Goal: Understand process/instructions: Learn how to perform a task or action

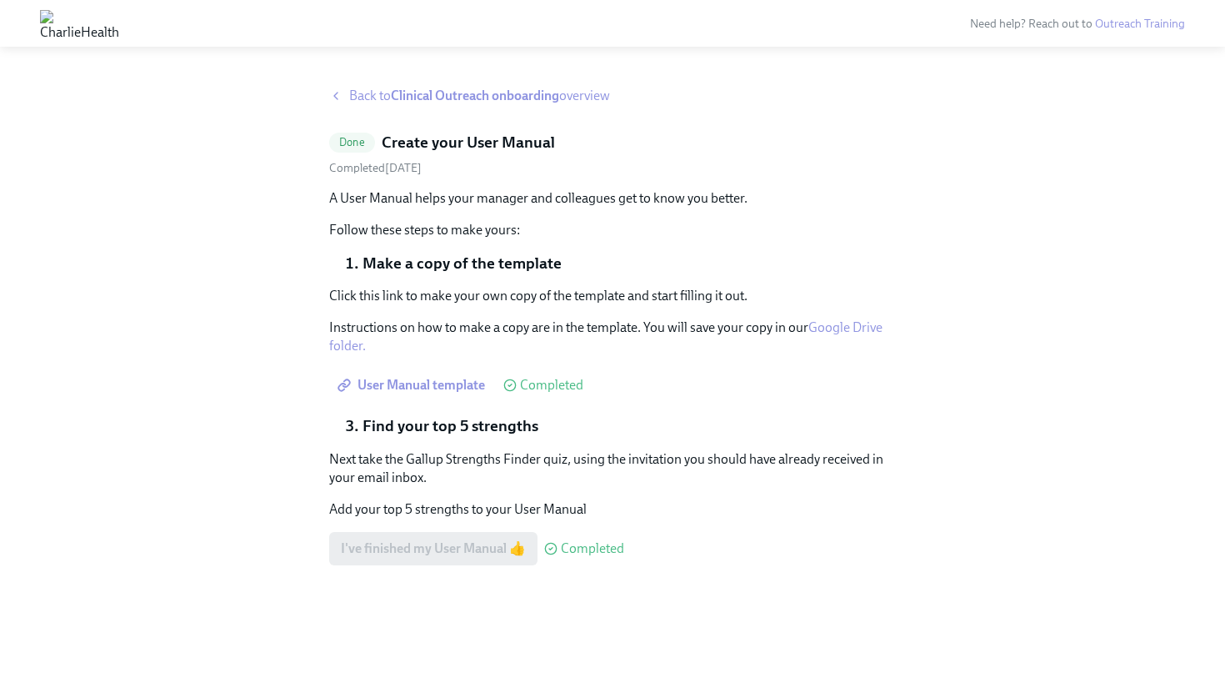
click at [111, 28] on img at bounding box center [79, 23] width 79 height 27
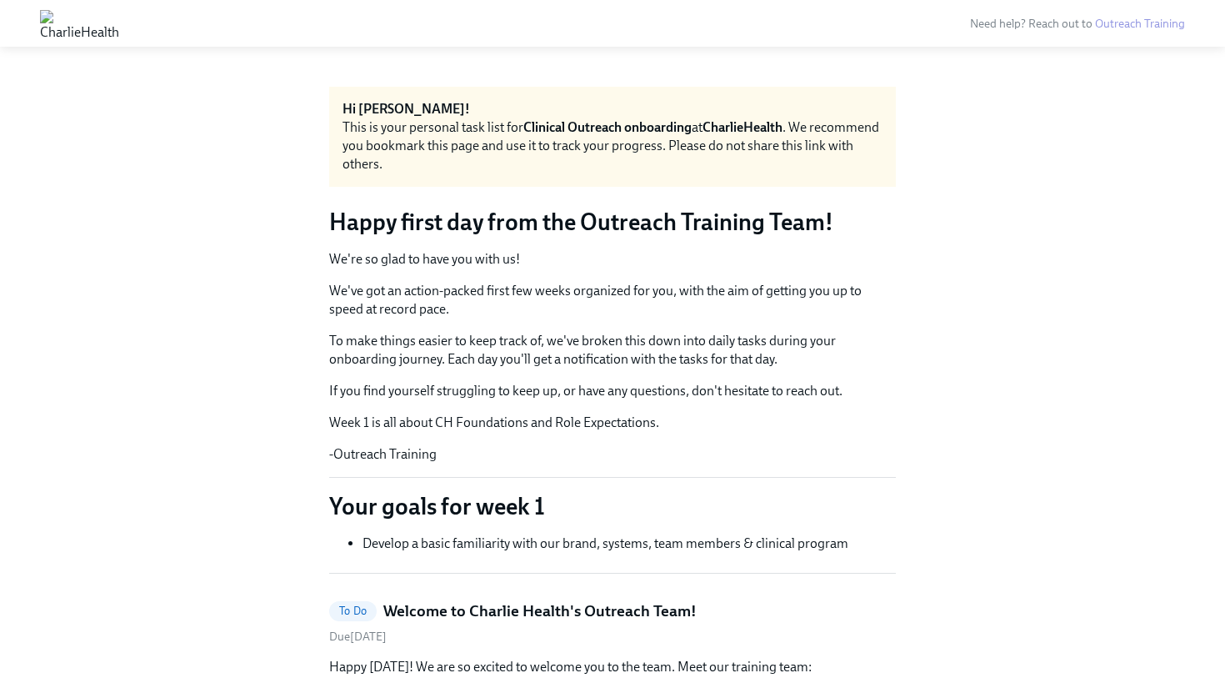
click at [119, 28] on img at bounding box center [79, 23] width 79 height 27
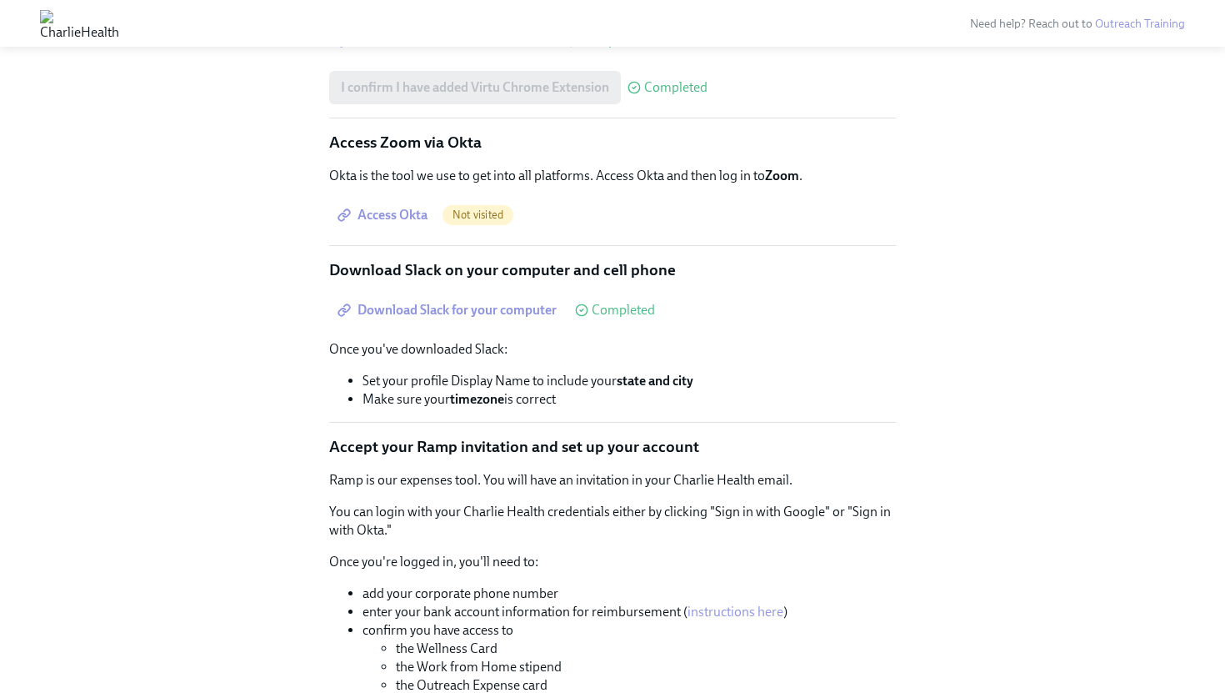
scroll to position [2696, 0]
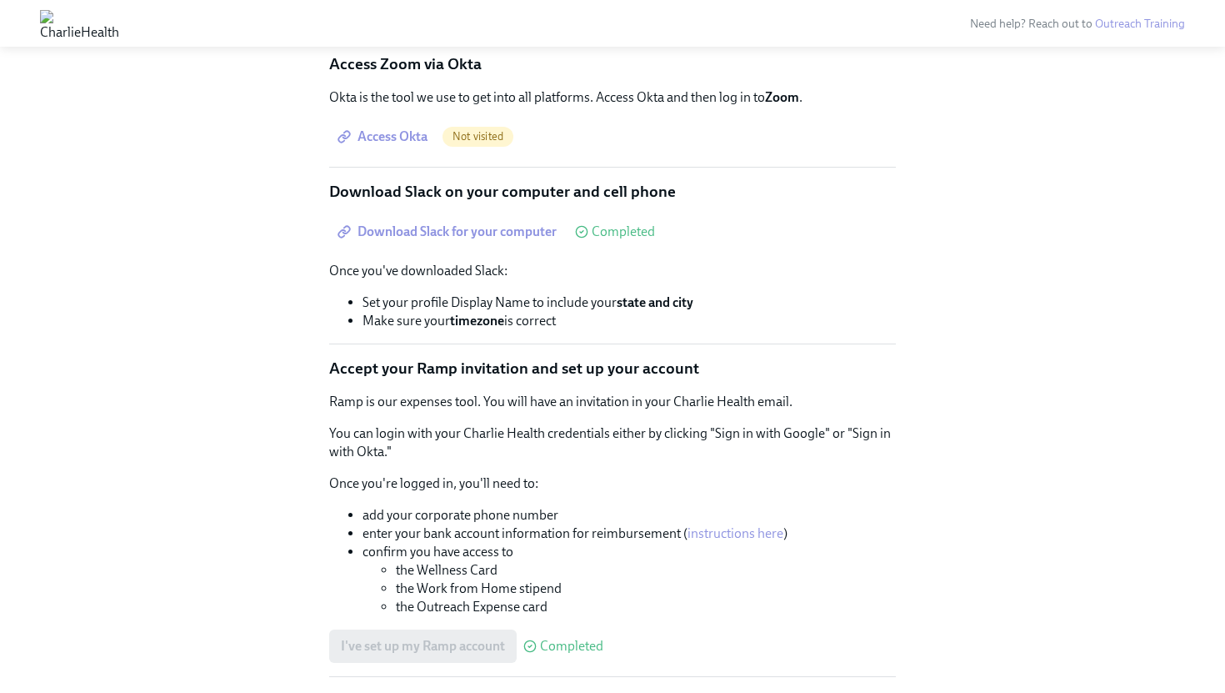
click at [455, 143] on span "Not visited" at bounding box center [478, 136] width 71 height 13
click at [408, 145] on span "Access Okta" at bounding box center [384, 136] width 87 height 17
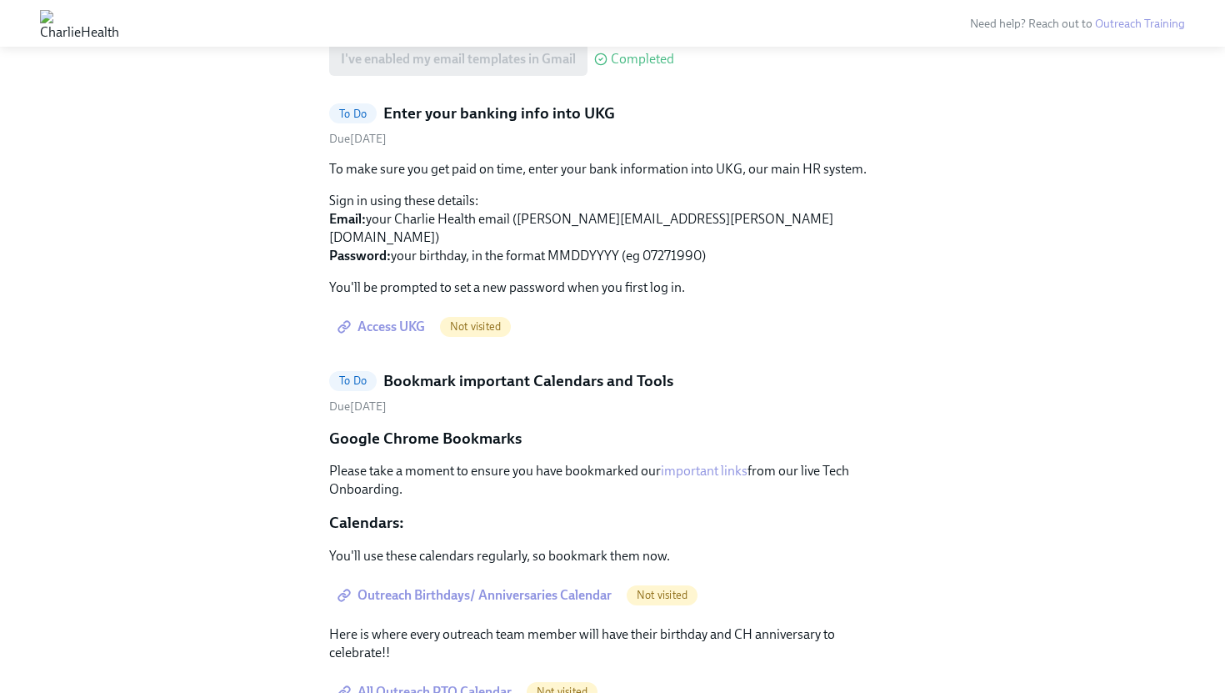
scroll to position [2177, 0]
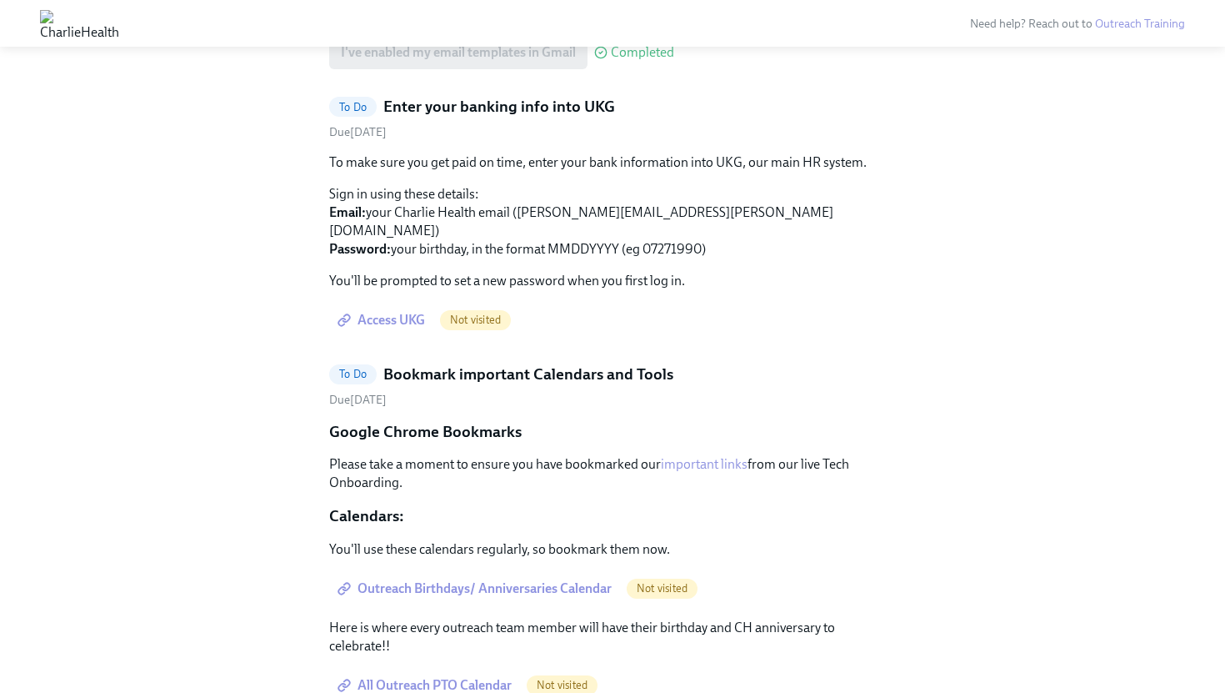
click at [396, 328] on span "Access UKG" at bounding box center [383, 320] width 84 height 17
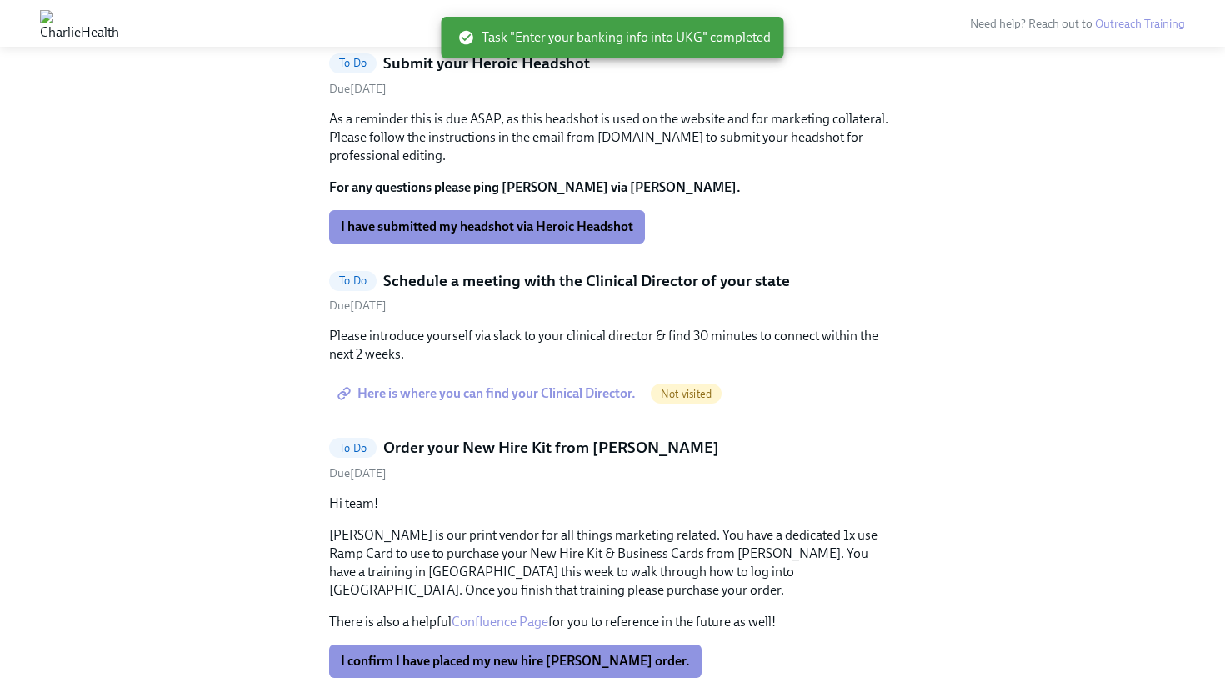
scroll to position [2336, 0]
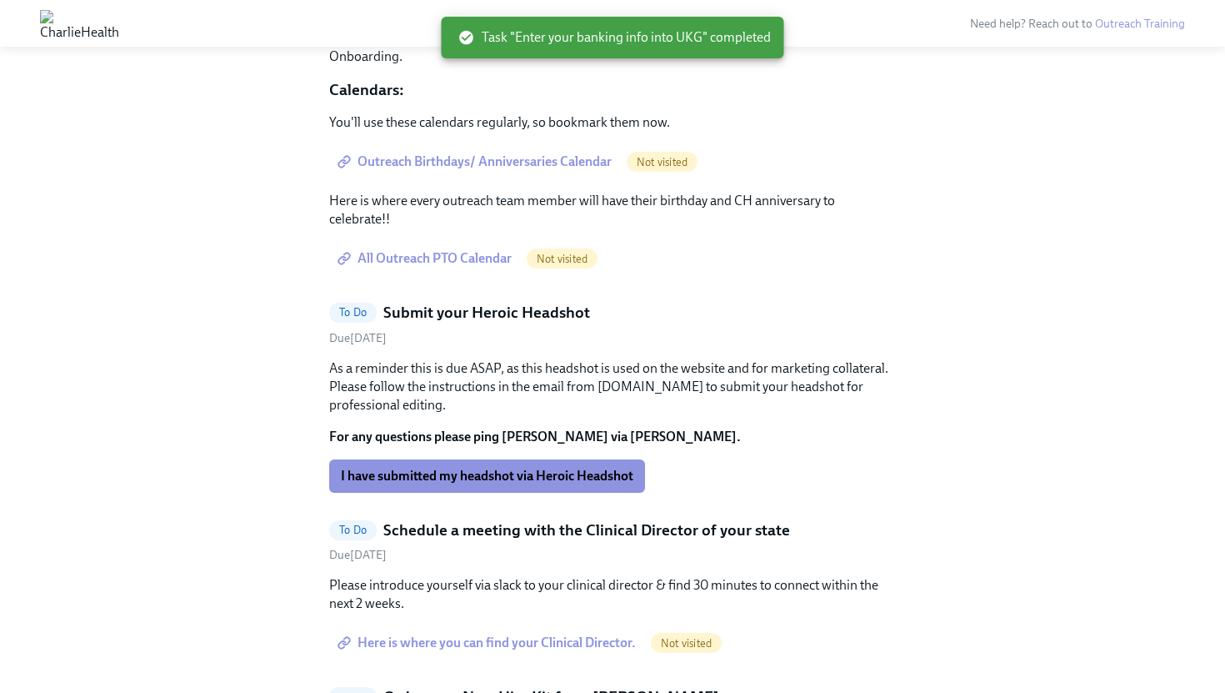
click at [528, 170] on span "Outreach Birthdays/ Anniversaries Calendar" at bounding box center [476, 161] width 271 height 17
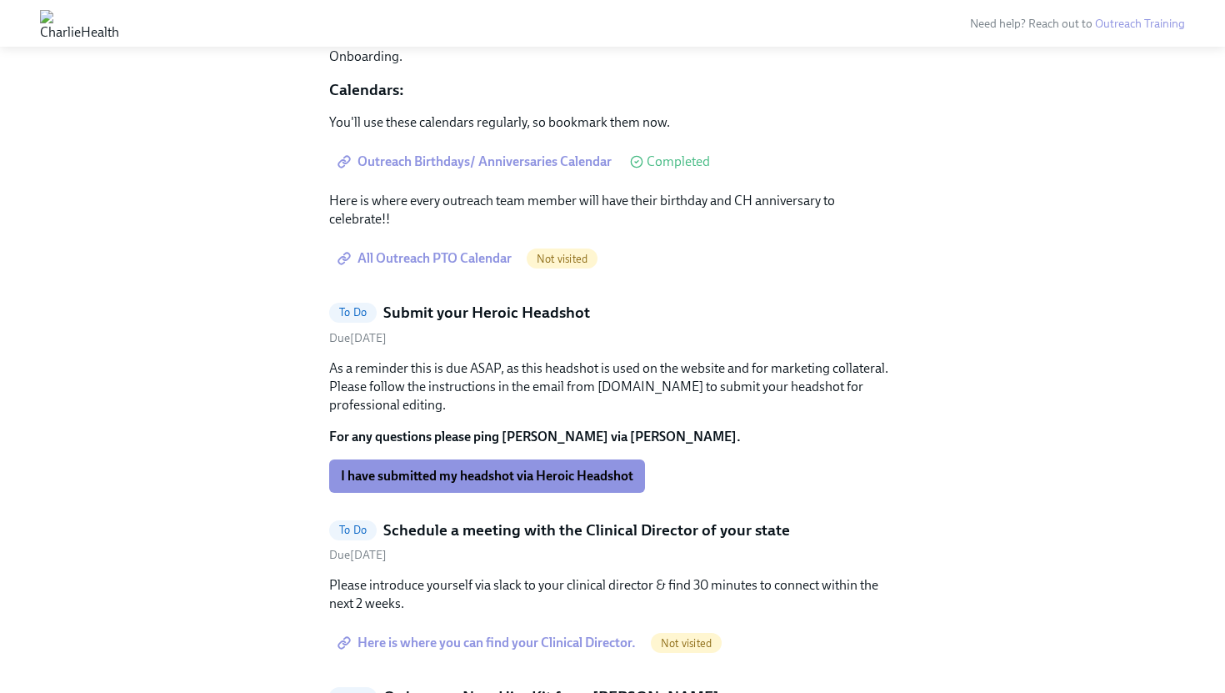
click at [482, 170] on span "Outreach Birthdays/ Anniversaries Calendar" at bounding box center [476, 161] width 271 height 17
click at [468, 267] on span "All Outreach PTO Calendar" at bounding box center [426, 258] width 171 height 17
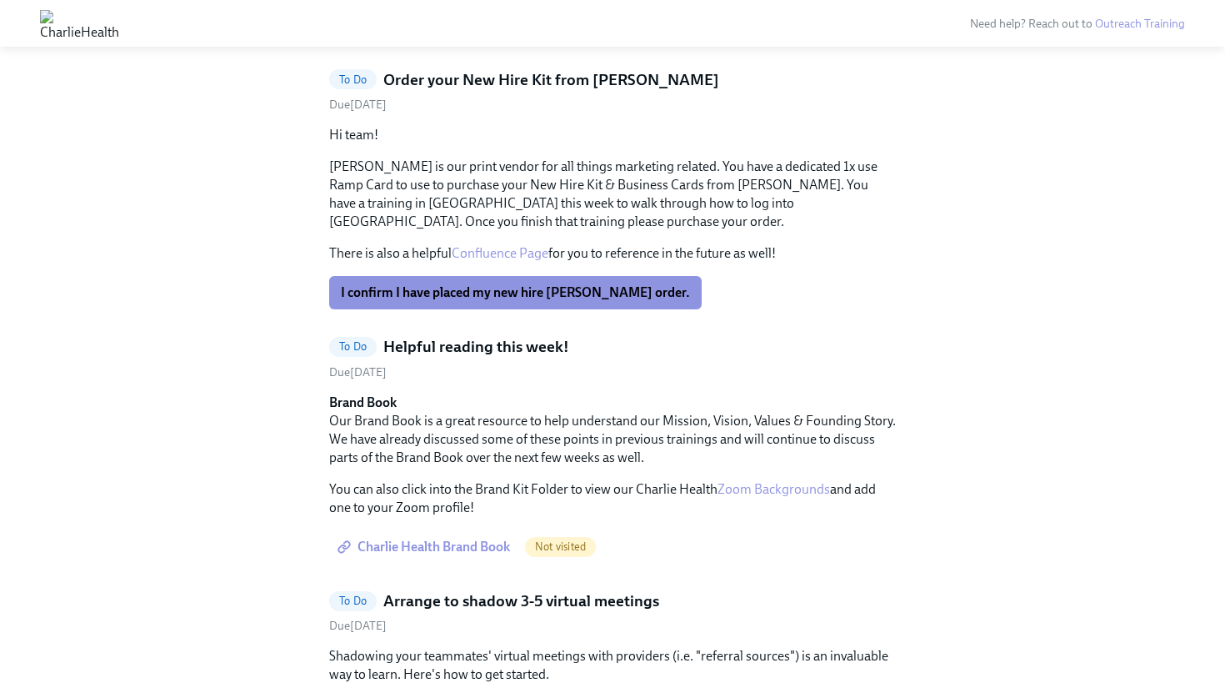
scroll to position [2671, 0]
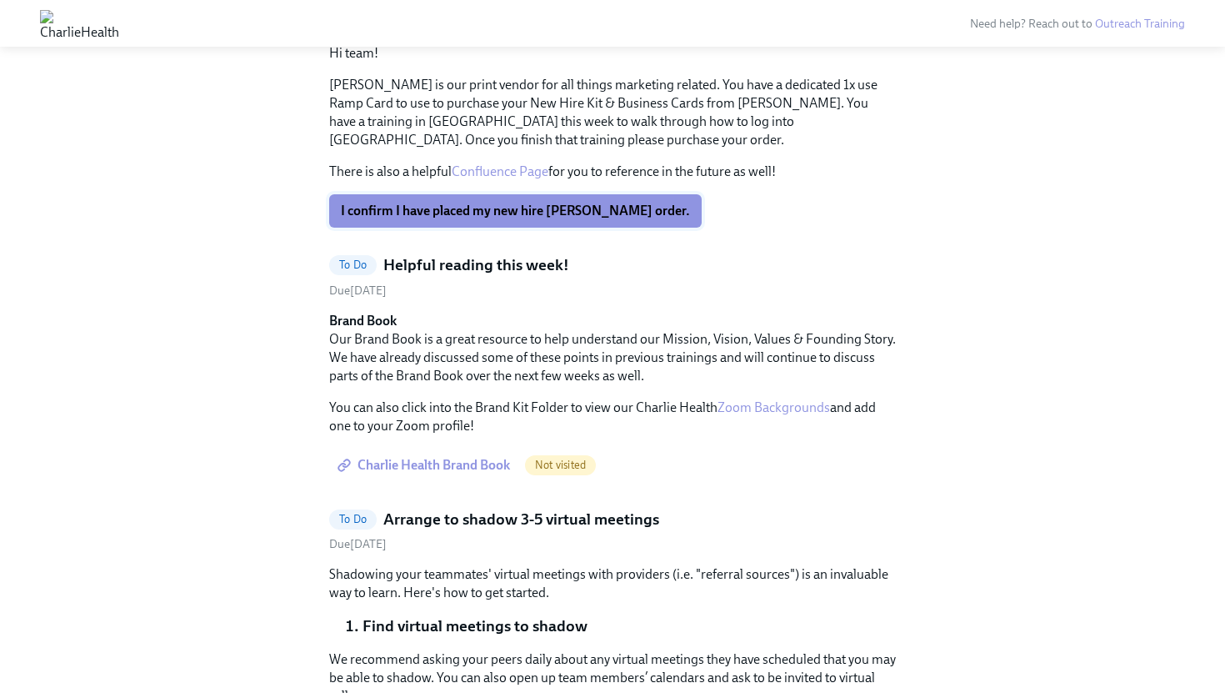
click at [521, 228] on button "I confirm I have placed my new hire [PERSON_NAME] order." at bounding box center [515, 210] width 373 height 33
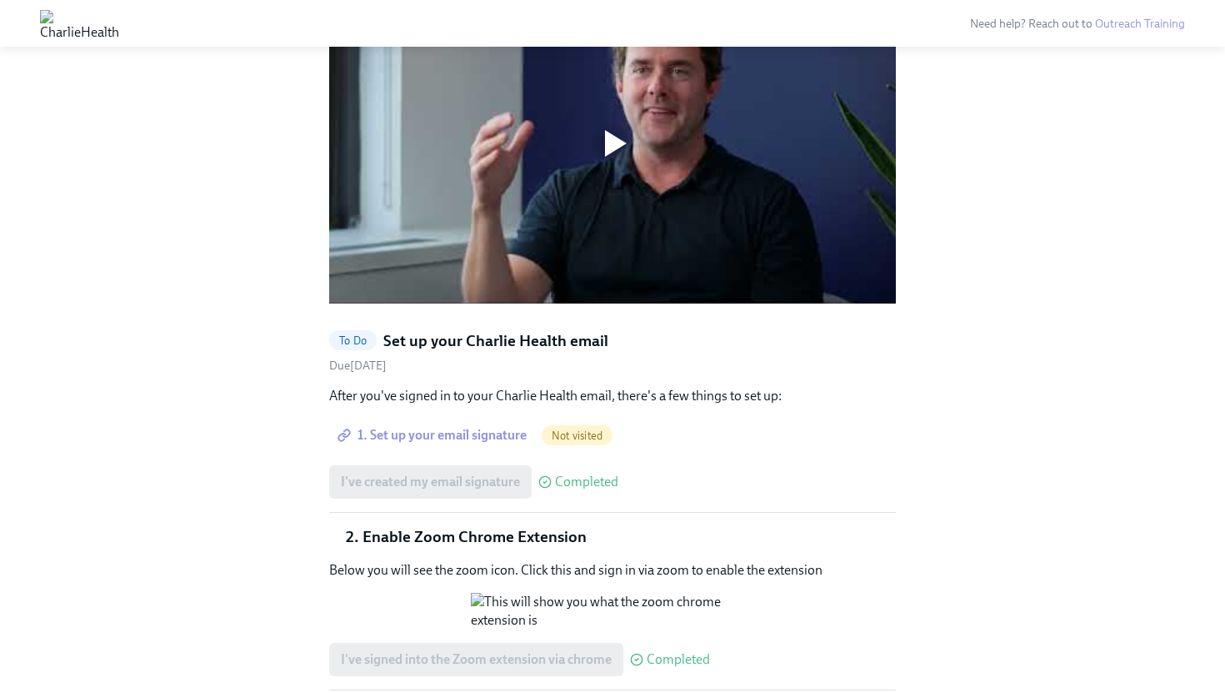
scroll to position [1372, 0]
click at [413, 425] on span "1. Set up your email signature" at bounding box center [434, 433] width 186 height 17
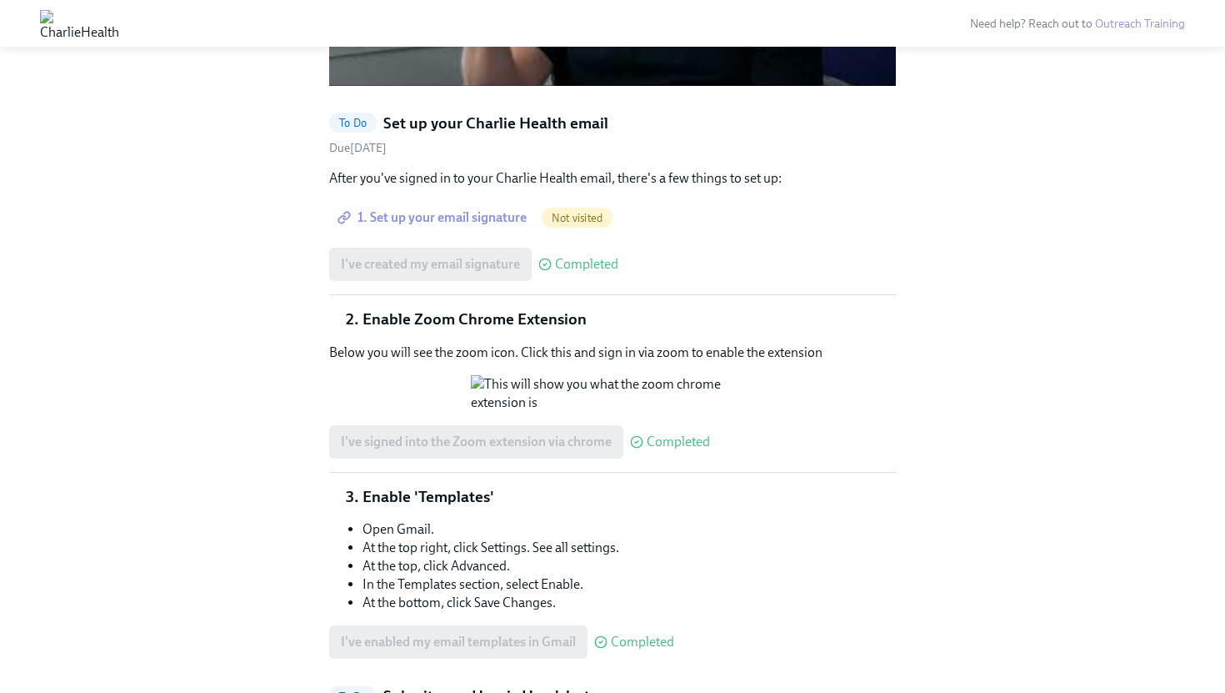
scroll to position [1585, 0]
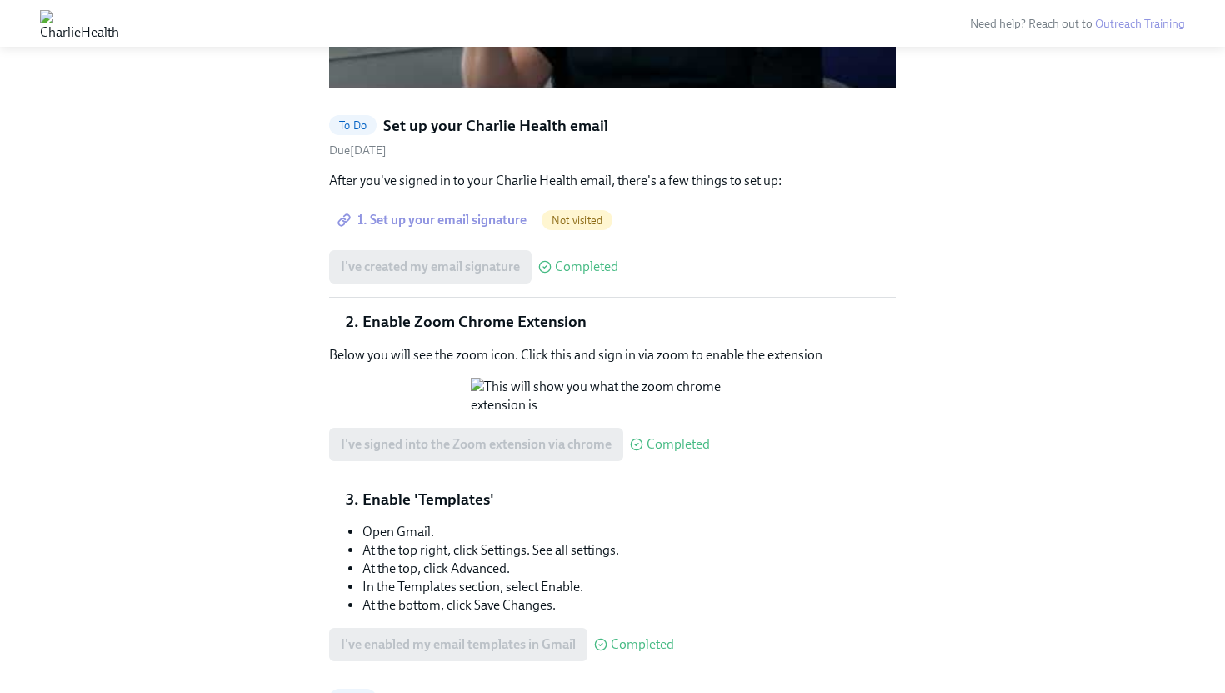
click at [485, 203] on link "1. Set up your email signature" at bounding box center [433, 219] width 209 height 33
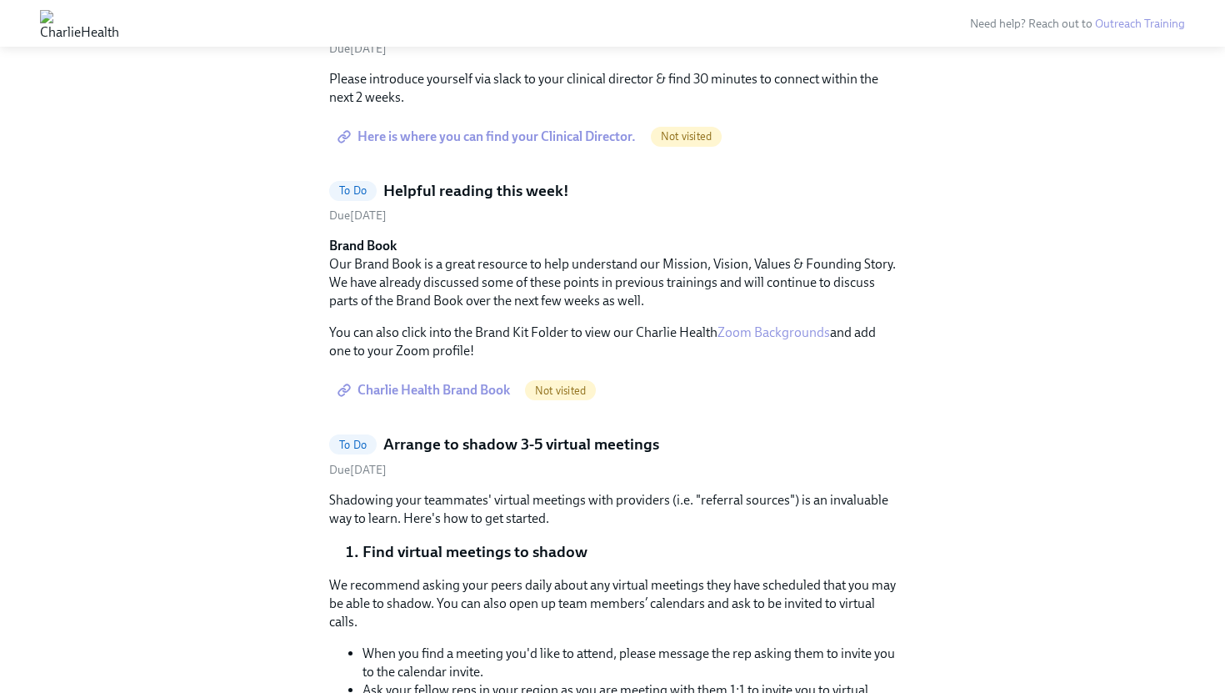
scroll to position [1911, 0]
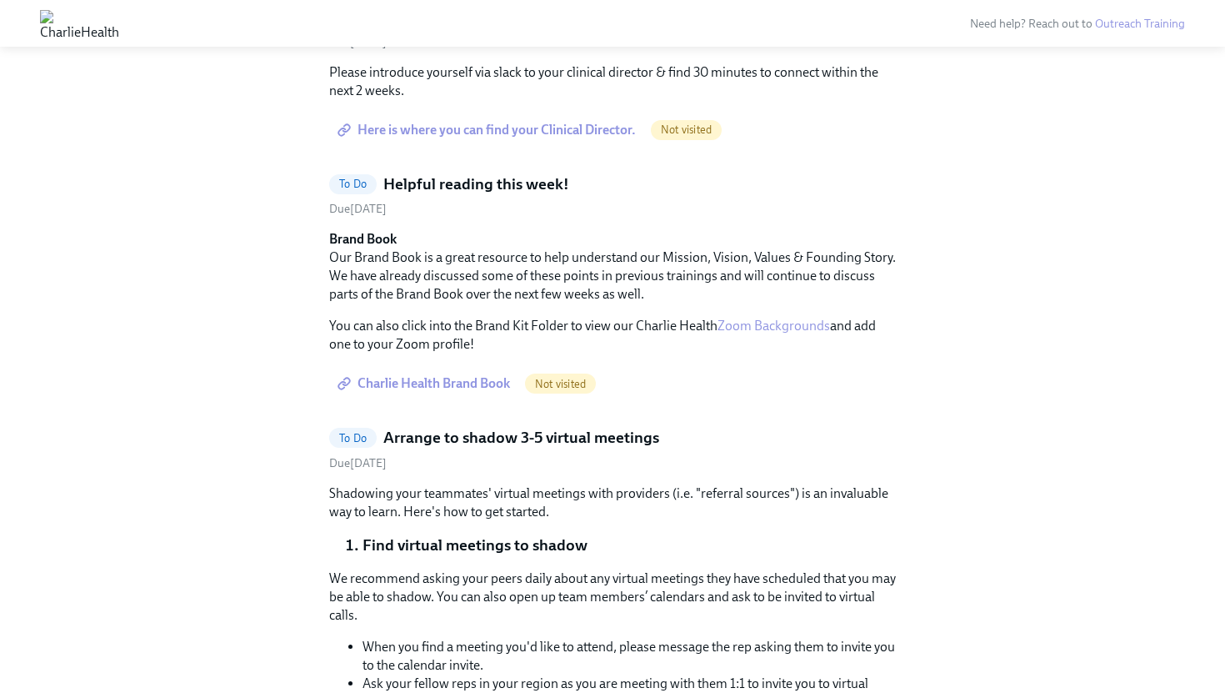
click at [451, 375] on span "Charlie Health Brand Book" at bounding box center [425, 383] width 169 height 17
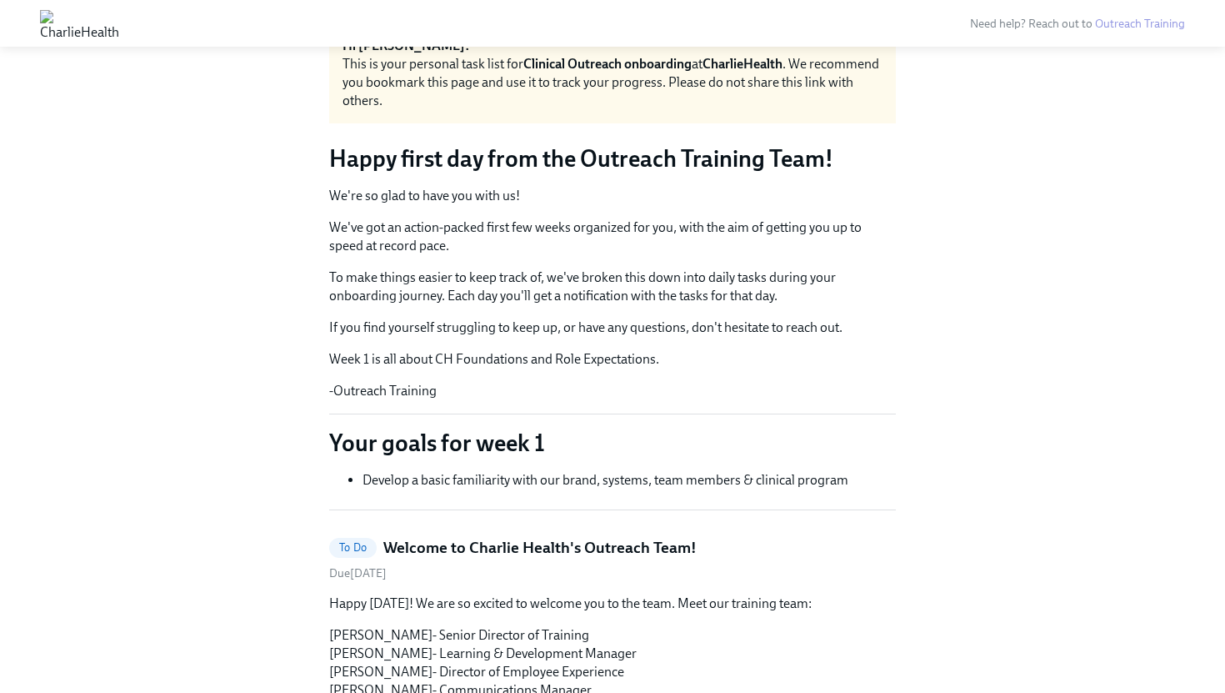
scroll to position [0, 0]
